Goal: Information Seeking & Learning: Find contact information

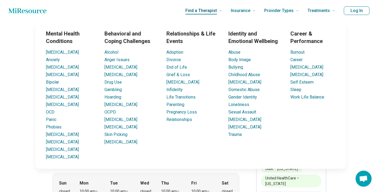
click at [222, 11] on icon at bounding box center [220, 10] width 3 height 3
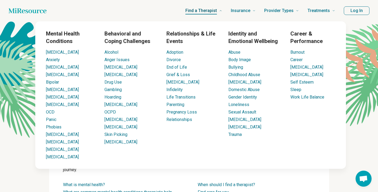
click at [213, 11] on span "Find a Therapist" at bounding box center [200, 10] width 31 height 7
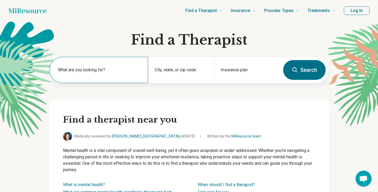
click at [66, 70] on label "What are you looking for?" at bounding box center [100, 70] width 84 height 6
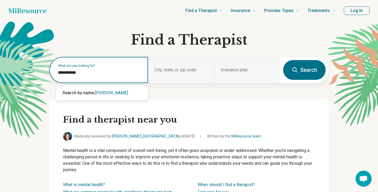
type input "**********"
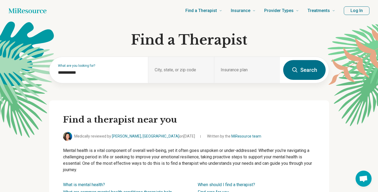
click at [323, 65] on button "Search" at bounding box center [304, 70] width 42 height 20
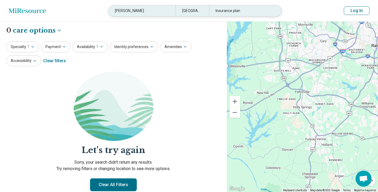
click at [150, 10] on div "[PERSON_NAME]" at bounding box center [141, 10] width 67 height 11
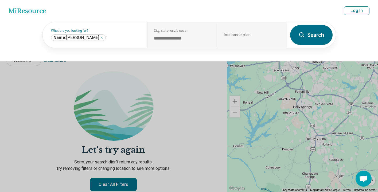
click at [321, 33] on button "Search" at bounding box center [311, 35] width 42 height 20
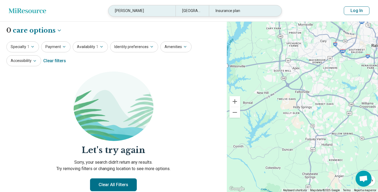
click at [126, 9] on div "[PERSON_NAME]" at bounding box center [141, 10] width 67 height 11
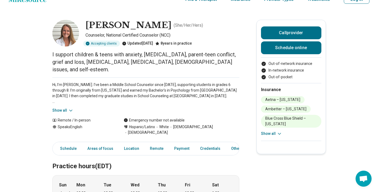
scroll to position [12, 0]
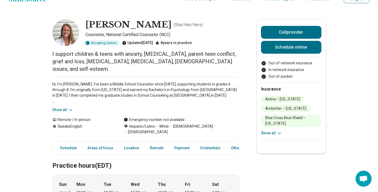
click at [63, 107] on button "Show all" at bounding box center [62, 110] width 21 height 6
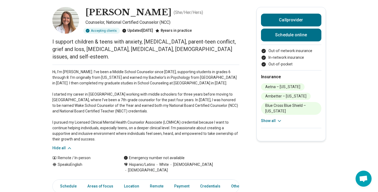
scroll to position [25, 0]
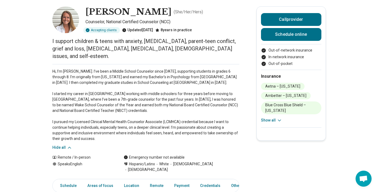
click at [68, 145] on icon at bounding box center [69, 147] width 5 height 5
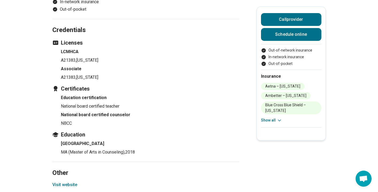
scroll to position [516, 0]
click at [265, 117] on div "Aetna – North Carolina Ambetter – North Carolina Blue Cross Blue Shield – North…" at bounding box center [291, 103] width 60 height 40
click at [265, 119] on button "Show all" at bounding box center [271, 120] width 21 height 6
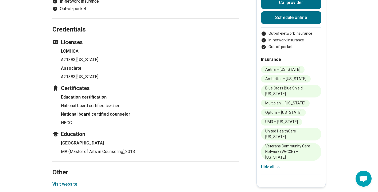
click at [268, 164] on button "Hide all" at bounding box center [271, 167] width 20 height 6
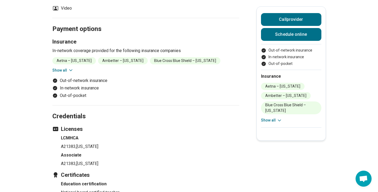
scroll to position [428, 0]
